Goal: Transaction & Acquisition: Purchase product/service

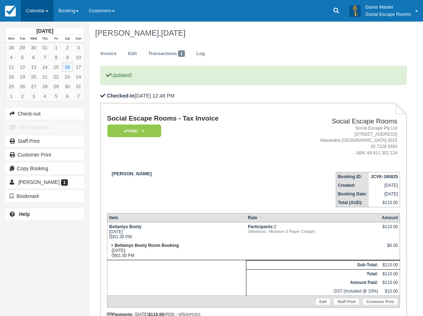
click at [27, 12] on link "Calendar" at bounding box center [37, 11] width 33 height 22
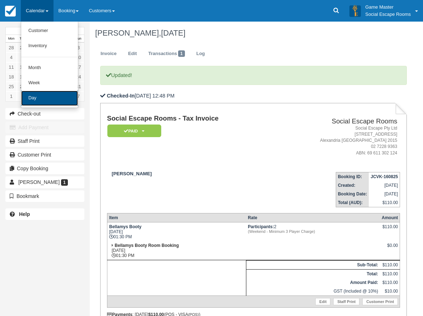
click at [45, 100] on link "Day" at bounding box center [49, 98] width 57 height 15
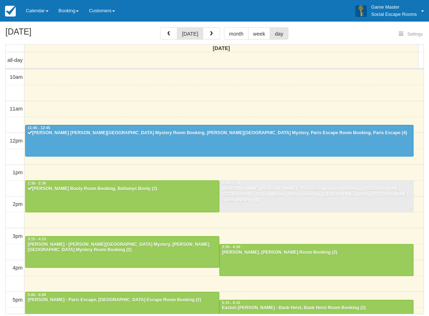
select select
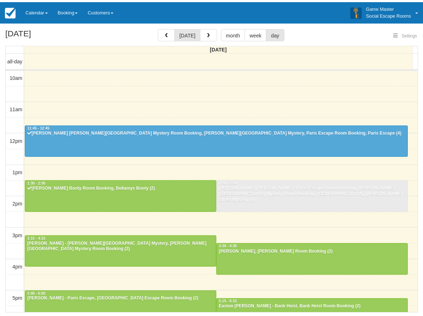
scroll to position [96, 0]
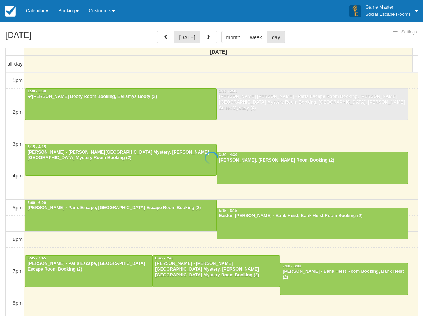
select select
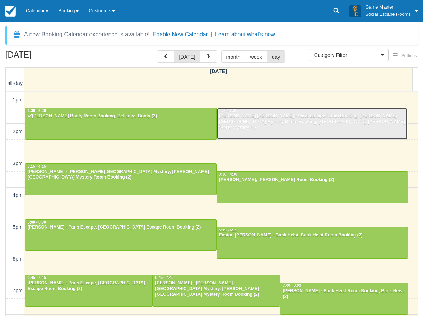
click at [301, 121] on div "[PERSON_NAME] [PERSON_NAME] - Paris Escape Room Booking, [PERSON_NAME][GEOGRAPH…" at bounding box center [312, 121] width 187 height 17
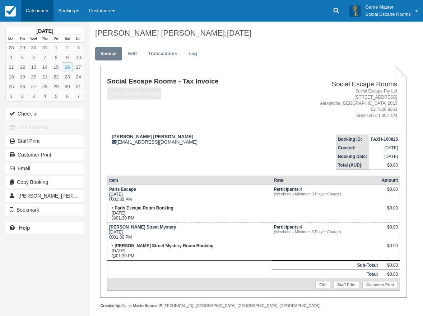
click at [41, 8] on link "Calendar" at bounding box center [37, 11] width 33 height 22
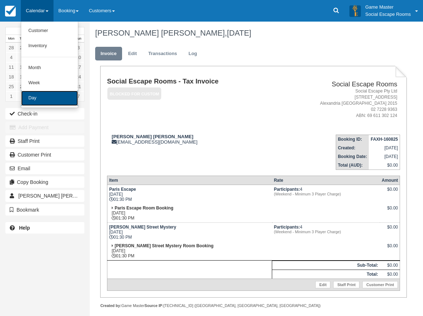
click at [48, 99] on link "Day" at bounding box center [49, 98] width 57 height 15
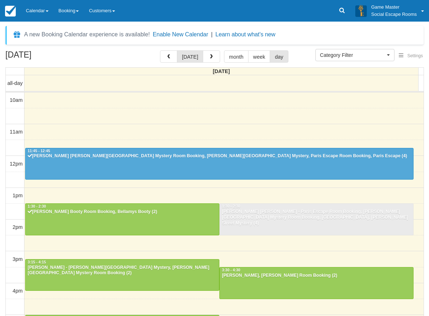
select select
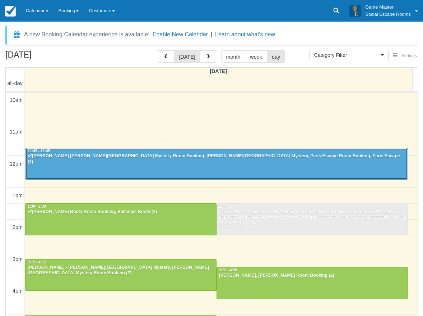
click at [152, 166] on div at bounding box center [217, 163] width 382 height 31
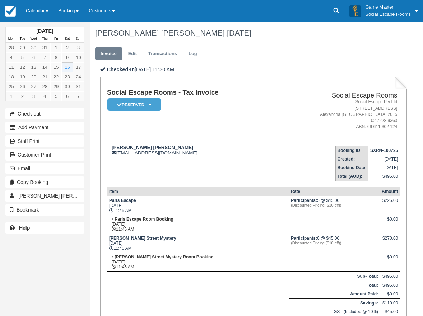
click at [282, 59] on ul "Invoice Edit Transactions Log" at bounding box center [248, 56] width 307 height 22
click at [32, 126] on button "Add Payment" at bounding box center [44, 127] width 79 height 12
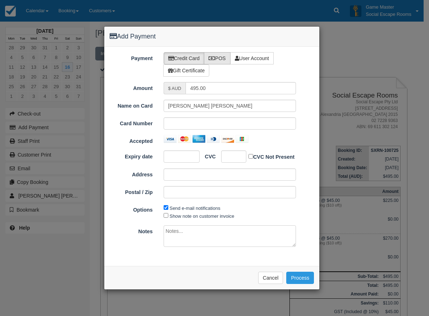
click at [212, 55] on label "POS" at bounding box center [217, 58] width 27 height 12
radio input "true"
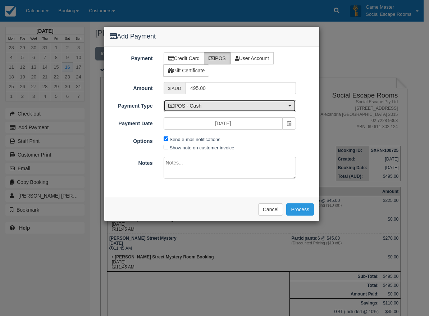
click at [208, 105] on span "POS - Cash" at bounding box center [227, 105] width 119 height 7
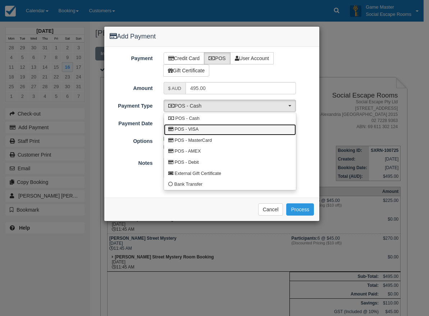
click at [184, 129] on span "POS - VISA" at bounding box center [187, 129] width 24 height 6
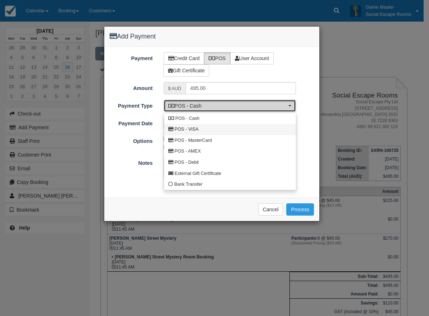
select select "VISA"
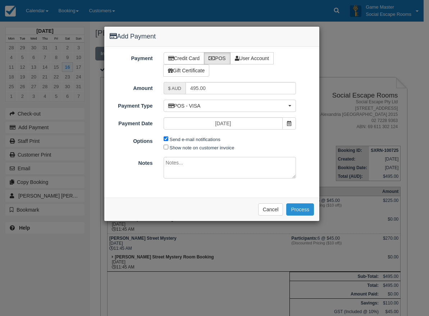
click at [302, 209] on button "Process" at bounding box center [300, 209] width 28 height 12
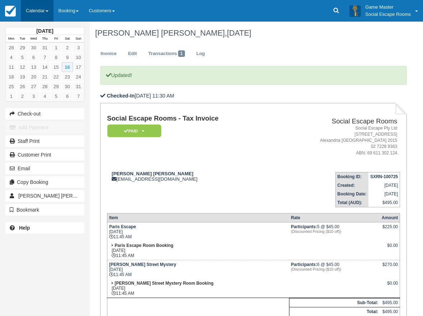
click at [39, 15] on link "Calendar" at bounding box center [37, 11] width 33 height 22
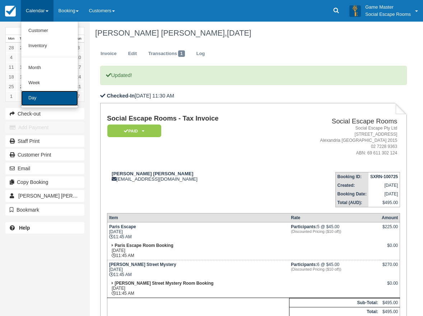
click at [52, 102] on link "Day" at bounding box center [49, 98] width 57 height 15
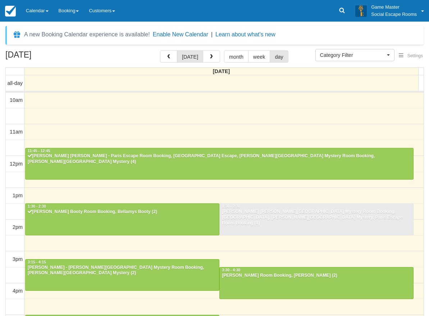
select select
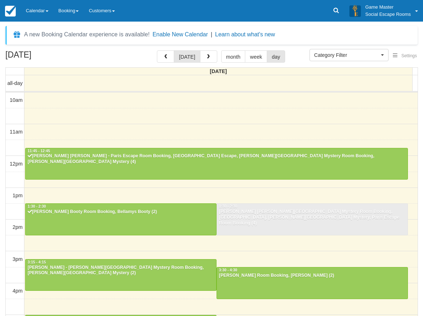
scroll to position [96, 0]
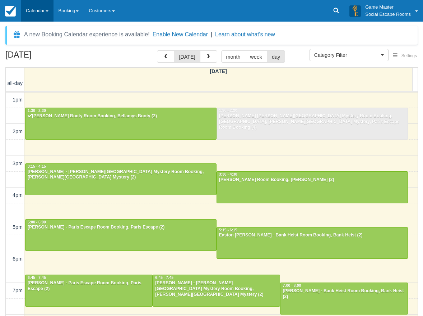
click at [36, 12] on link "Calendar" at bounding box center [37, 11] width 33 height 22
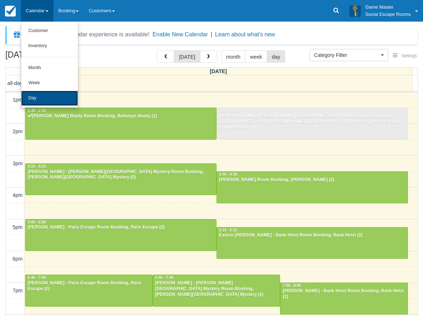
click at [45, 95] on link "Day" at bounding box center [49, 98] width 57 height 15
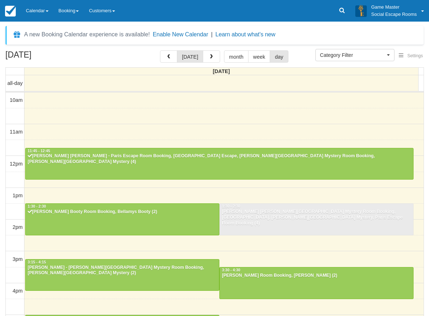
select select
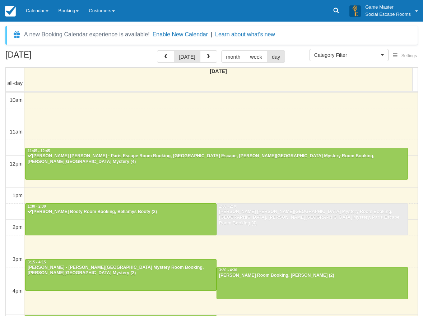
scroll to position [96, 0]
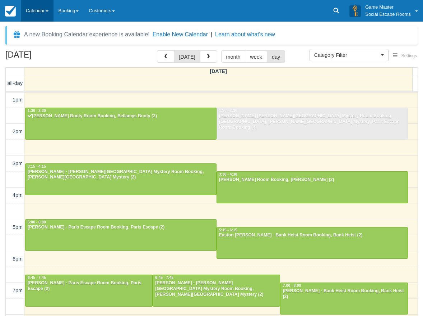
click at [35, 10] on link "Calendar" at bounding box center [37, 11] width 33 height 22
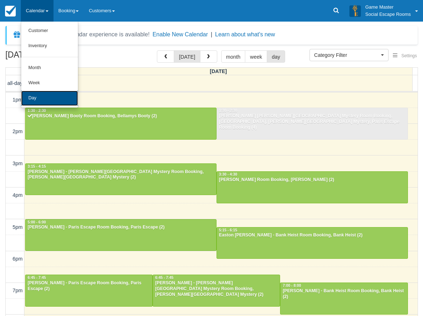
click at [43, 95] on link "Day" at bounding box center [49, 98] width 57 height 15
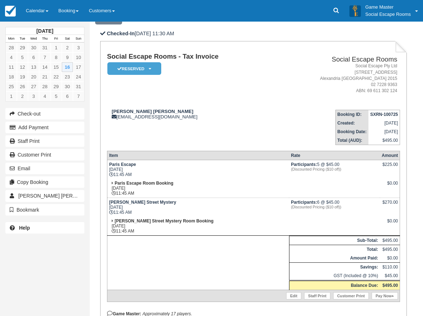
scroll to position [108, 0]
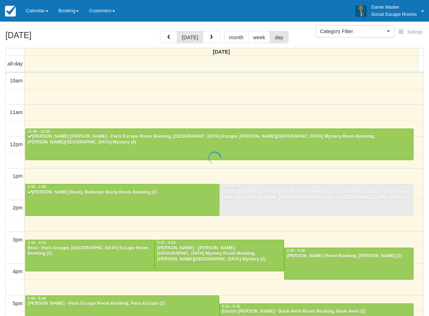
select select
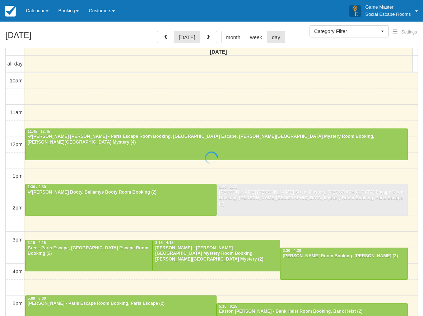
scroll to position [127, 0]
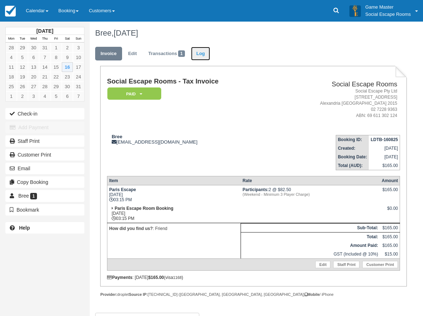
click at [207, 55] on link "Log" at bounding box center [200, 54] width 19 height 14
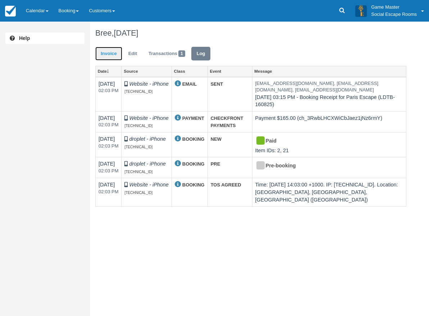
click at [113, 52] on link "Invoice" at bounding box center [108, 54] width 27 height 14
